Goal: Complete application form

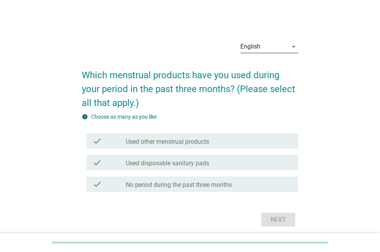
click at [272, 49] on div "English" at bounding box center [263, 47] width 47 height 12
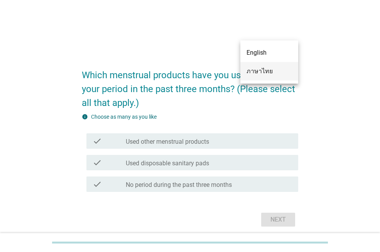
click at [267, 75] on div "ภาษาไทย" at bounding box center [270, 71] width 46 height 9
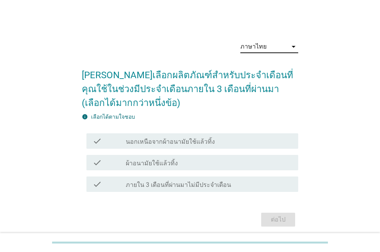
click at [171, 161] on label "ผ้าอนามัยใช้แล้วทิ้ง" at bounding box center [152, 164] width 52 height 8
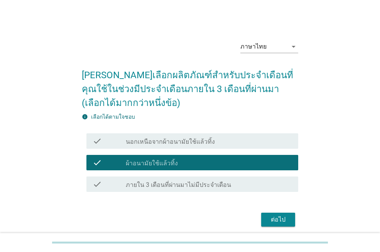
click at [265, 219] on button "ต่อไป" at bounding box center [278, 220] width 34 height 14
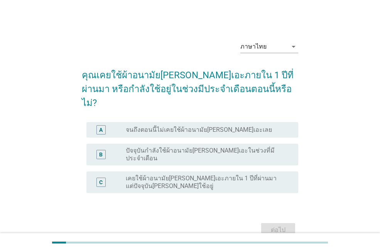
click at [205, 147] on label "ปัจจุบันกำลังใช้ผ้าอนามัย[PERSON_NAME]เอะในช่วงที่มีประจำเดือน" at bounding box center [206, 154] width 160 height 15
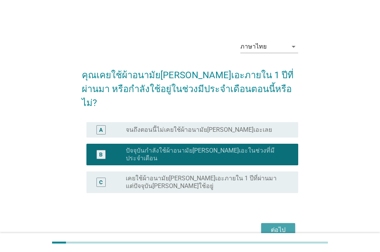
click at [276, 226] on div "ต่อไป" at bounding box center [278, 230] width 22 height 9
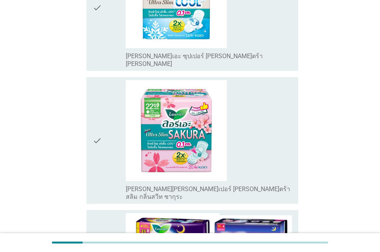
scroll to position [694, 0]
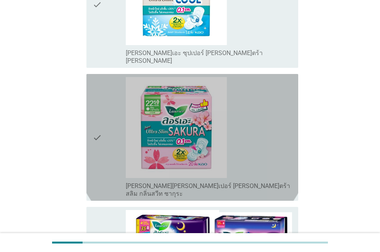
click at [101, 100] on icon "check" at bounding box center [97, 137] width 9 height 121
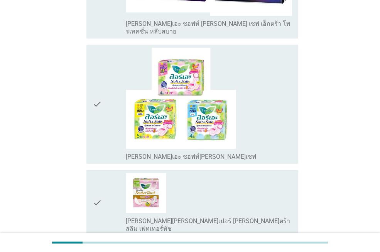
scroll to position [964, 0]
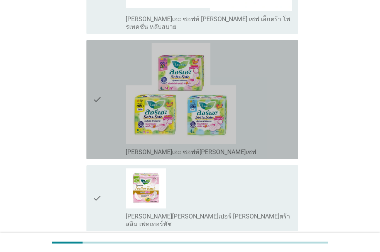
click at [105, 61] on div "check" at bounding box center [109, 99] width 33 height 113
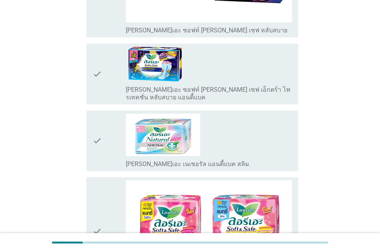
scroll to position [1736, 0]
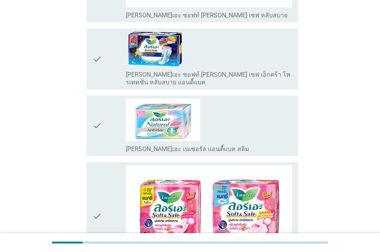
click at [108, 166] on div "check" at bounding box center [109, 217] width 33 height 102
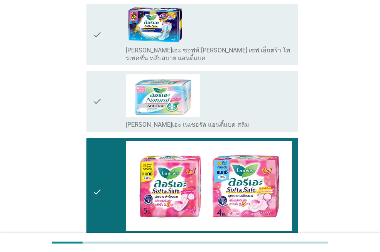
scroll to position [1783, 0]
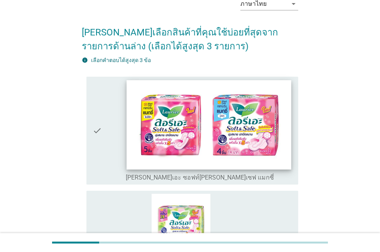
scroll to position [39, 0]
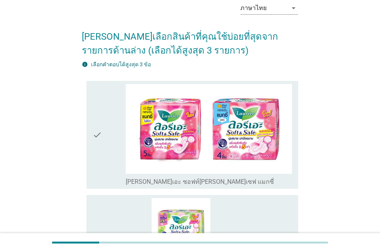
click at [111, 153] on div "check" at bounding box center [109, 135] width 33 height 102
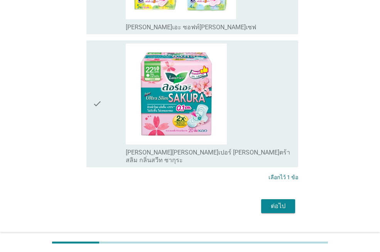
scroll to position [327, 0]
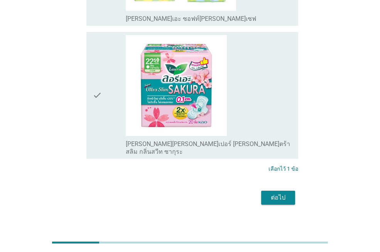
click at [271, 193] on div "ต่อไป" at bounding box center [278, 197] width 22 height 9
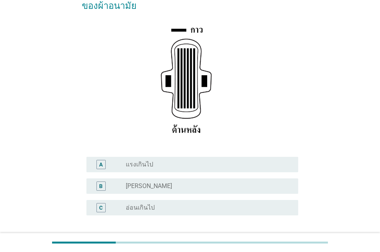
scroll to position [116, 0]
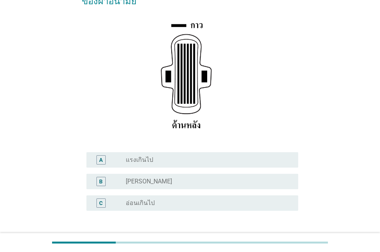
click at [191, 178] on div "radio_button_unchecked [PERSON_NAME]" at bounding box center [206, 182] width 160 height 8
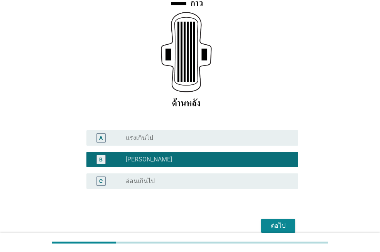
scroll to position [160, 0]
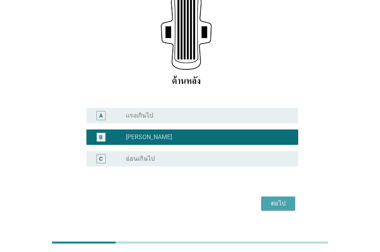
click at [270, 199] on div "ต่อไป" at bounding box center [278, 203] width 22 height 9
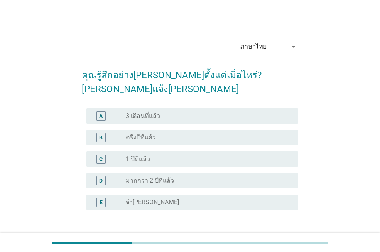
click at [190, 112] on div "radio_button_unchecked 3 เดือนที่แล้ว" at bounding box center [206, 116] width 160 height 8
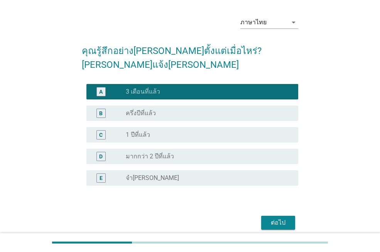
scroll to position [43, 0]
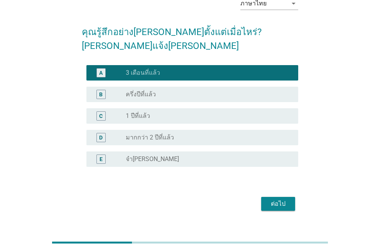
click at [274, 199] on div "ต่อไป" at bounding box center [278, 203] width 22 height 9
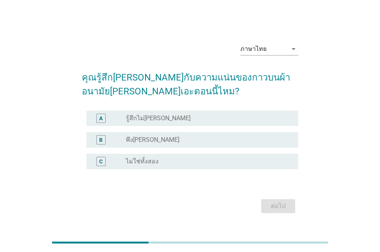
click at [169, 143] on div "radio_button_unchecked พึง[PERSON_NAME]" at bounding box center [206, 140] width 160 height 8
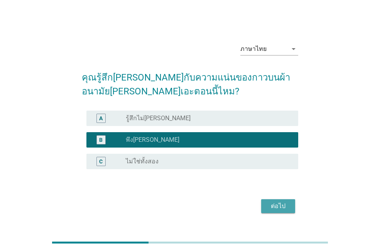
click at [284, 202] on div "ต่อไป" at bounding box center [278, 206] width 22 height 9
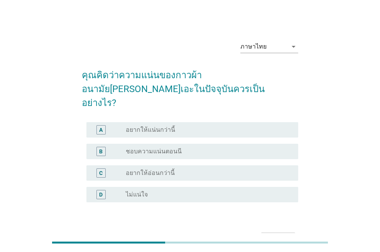
click at [186, 148] on div "radio_button_unchecked ชอบความแน่นตอนนี" at bounding box center [206, 152] width 160 height 8
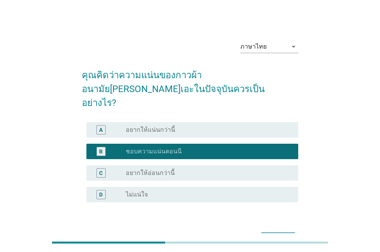
click at [285, 235] on div "ต่อไป" at bounding box center [278, 239] width 22 height 9
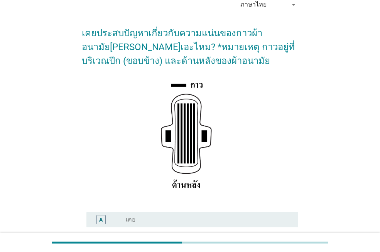
scroll to position [116, 0]
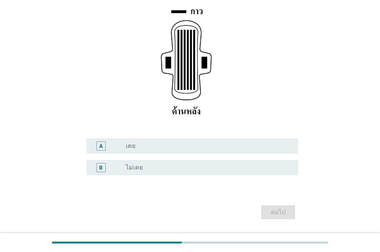
click at [238, 175] on div "B radio_button_unchecked ไม่เคย" at bounding box center [192, 167] width 212 height 15
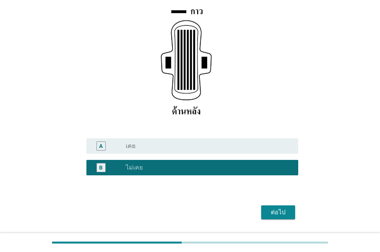
click at [272, 212] on div "ต่อไป" at bounding box center [278, 212] width 22 height 9
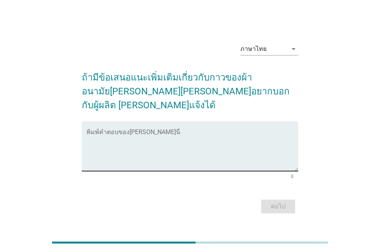
click at [140, 131] on textarea "พิมพ์คำตอบของคุณ ที่นี่" at bounding box center [192, 151] width 212 height 41
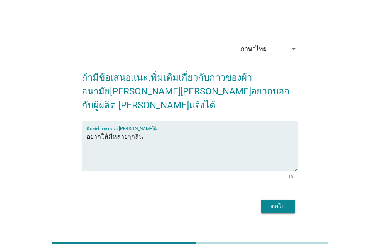
type textarea "อยากให้มีหลายๆกลิ่น"
click at [274, 202] on div "ต่อไป" at bounding box center [278, 206] width 22 height 9
